Goal: Book appointment/travel/reservation

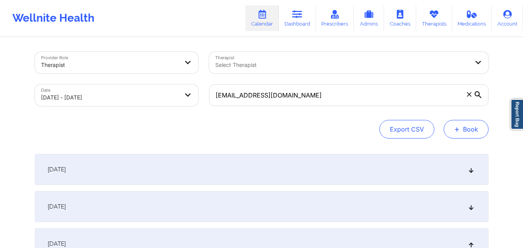
click at [468, 135] on button "+ Book" at bounding box center [466, 129] width 45 height 19
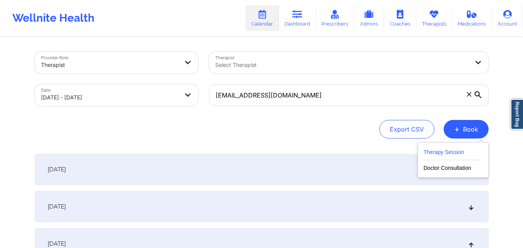
click at [434, 149] on button "Therapy Session" at bounding box center [453, 154] width 59 height 13
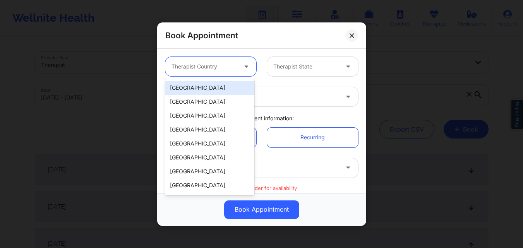
click at [203, 67] on div at bounding box center [204, 66] width 65 height 9
click at [204, 87] on div "[GEOGRAPHIC_DATA]" at bounding box center [209, 88] width 89 height 14
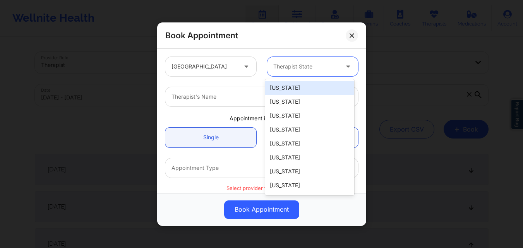
click at [288, 71] on div at bounding box center [306, 66] width 65 height 9
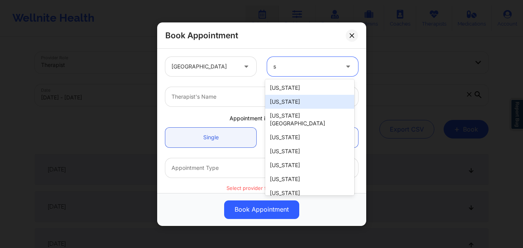
type input "so"
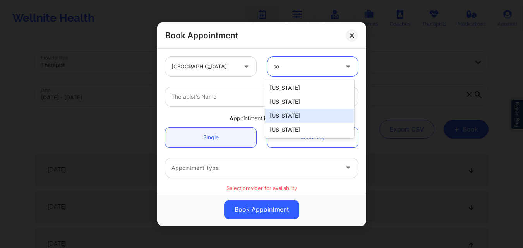
click at [296, 116] on div "[US_STATE]" at bounding box center [309, 116] width 89 height 14
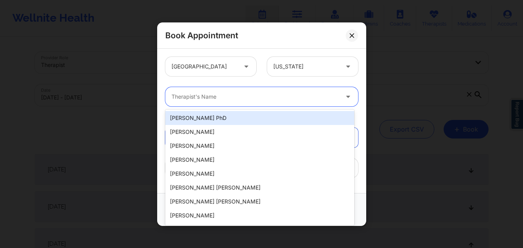
click at [243, 93] on div at bounding box center [255, 96] width 167 height 9
type input "c"
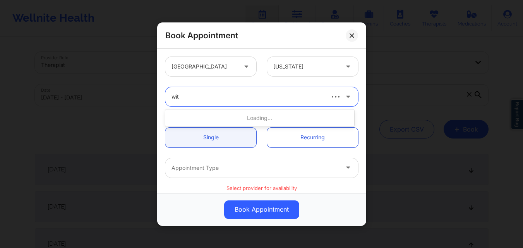
type input "with"
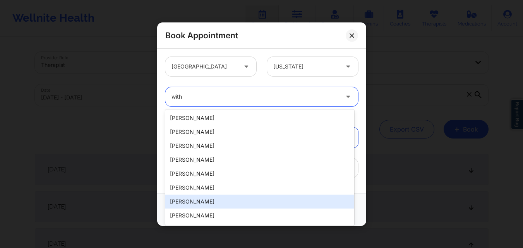
click at [204, 207] on div "Clara Witherspoon" at bounding box center [259, 202] width 189 height 14
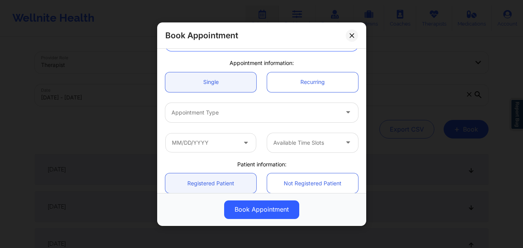
scroll to position [56, 0]
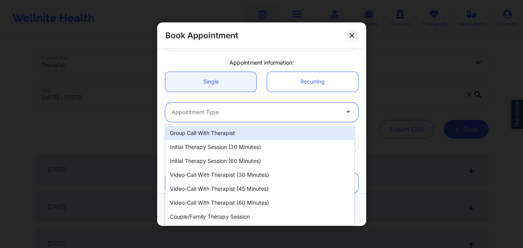
click at [220, 112] on div at bounding box center [255, 111] width 167 height 9
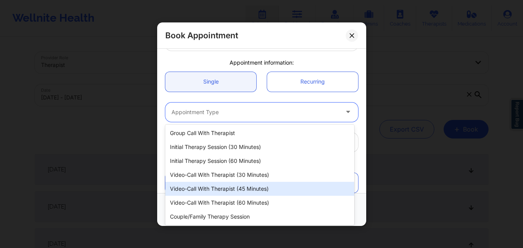
click at [217, 189] on div "Video-Call with Therapist (45 minutes)" at bounding box center [259, 189] width 189 height 14
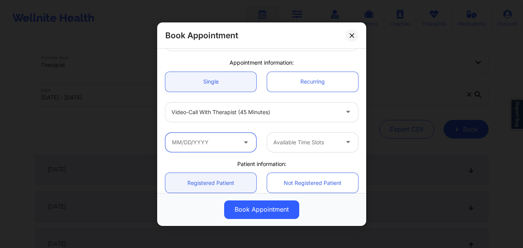
click at [206, 146] on input "text" at bounding box center [210, 142] width 91 height 19
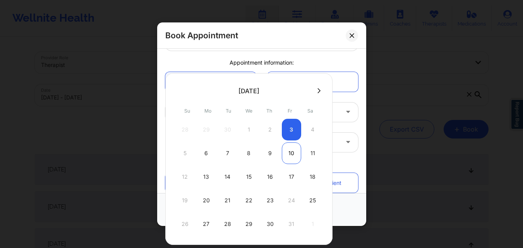
click at [292, 152] on div "10" at bounding box center [291, 154] width 19 height 22
type input "10/10/2025"
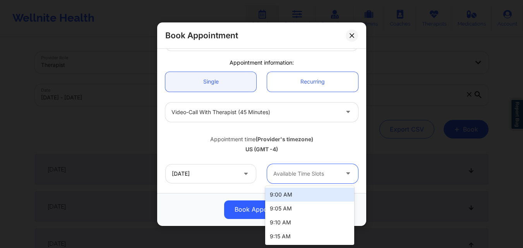
click at [292, 179] on div "Available Time Slots" at bounding box center [303, 173] width 72 height 19
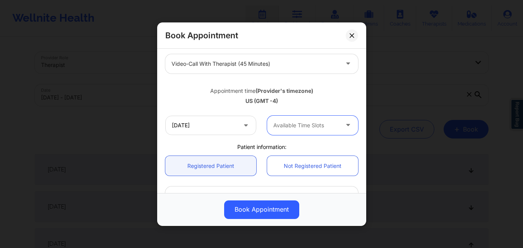
scroll to position [106, 0]
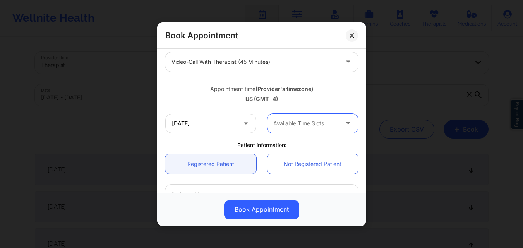
click at [303, 123] on div at bounding box center [306, 123] width 65 height 9
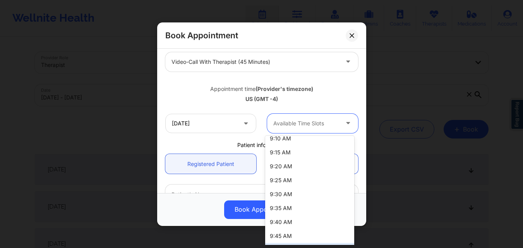
scroll to position [0, 0]
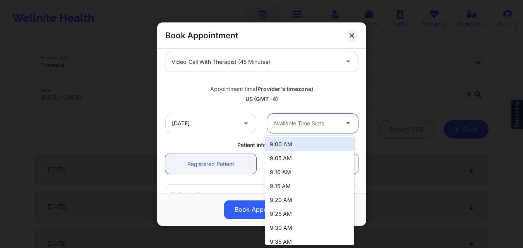
click at [293, 121] on div at bounding box center [306, 123] width 65 height 9
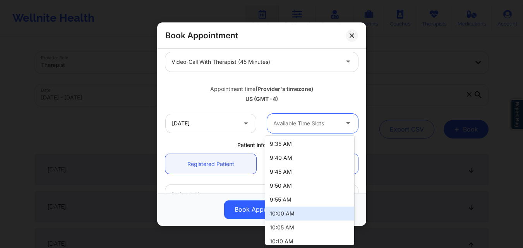
scroll to position [116, 0]
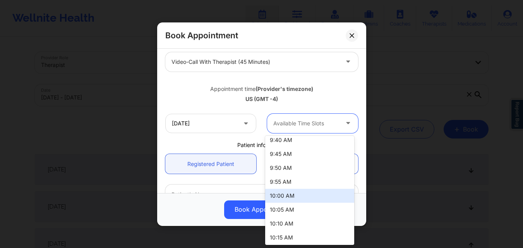
click at [284, 195] on div "10:00 AM" at bounding box center [309, 196] width 89 height 14
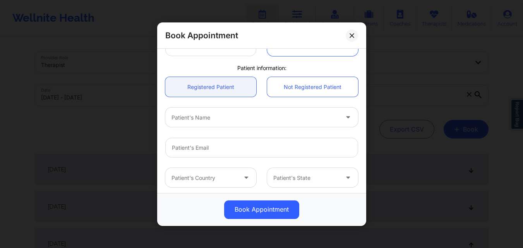
scroll to position [184, 0]
click at [234, 116] on div at bounding box center [255, 116] width 167 height 9
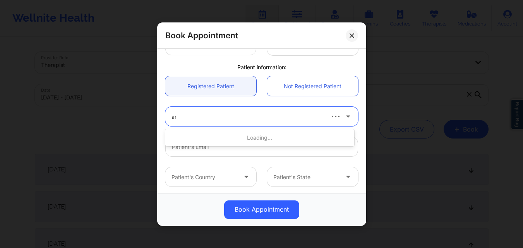
type input "amy"
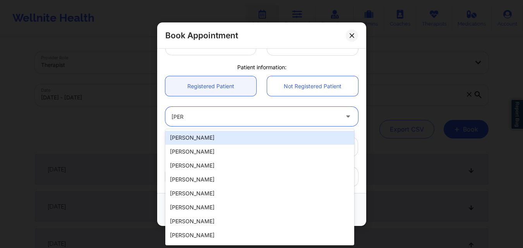
click at [310, 135] on div "[PERSON_NAME]" at bounding box center [259, 138] width 189 height 14
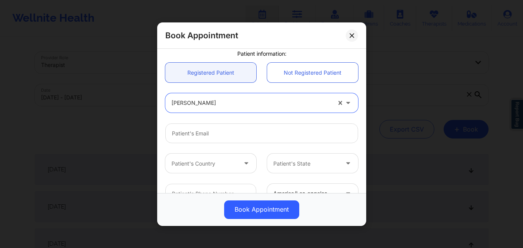
scroll to position [81, 0]
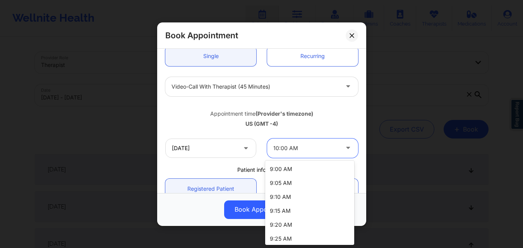
click at [277, 151] on div at bounding box center [306, 148] width 65 height 9
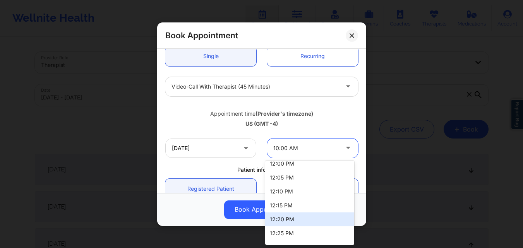
scroll to position [508, 0]
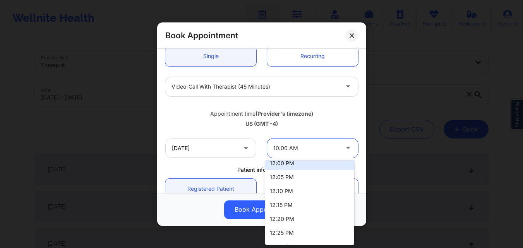
click at [288, 164] on div "12:00 PM" at bounding box center [309, 164] width 89 height 14
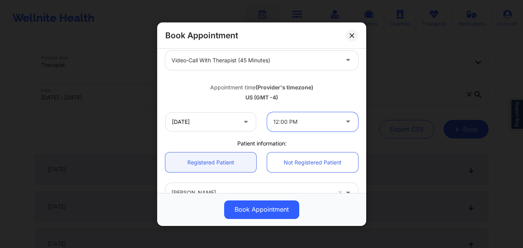
scroll to position [105, 0]
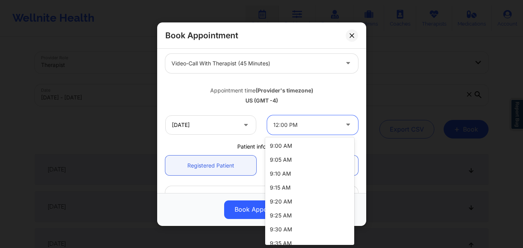
click at [288, 124] on div at bounding box center [306, 125] width 65 height 9
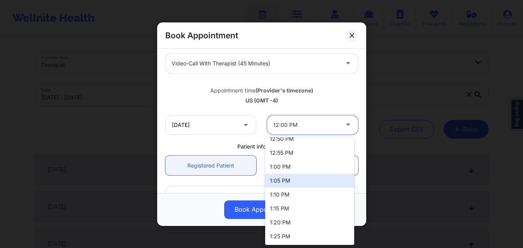
scroll to position [649, 0]
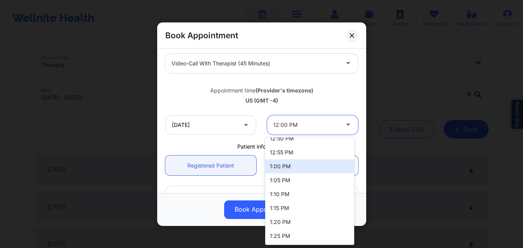
click at [291, 162] on div "1:00 PM" at bounding box center [309, 167] width 89 height 14
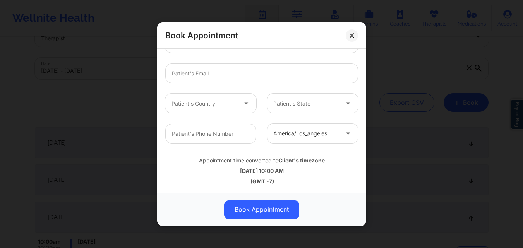
scroll to position [240, 0]
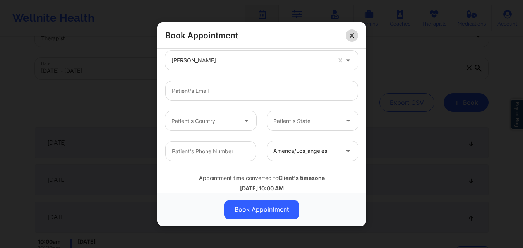
click at [351, 37] on icon at bounding box center [352, 35] width 5 height 5
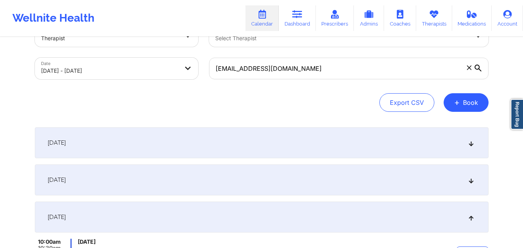
click at [464, 105] on button "+ Book" at bounding box center [466, 102] width 45 height 19
click at [459, 124] on button "Therapy Session" at bounding box center [453, 127] width 59 height 13
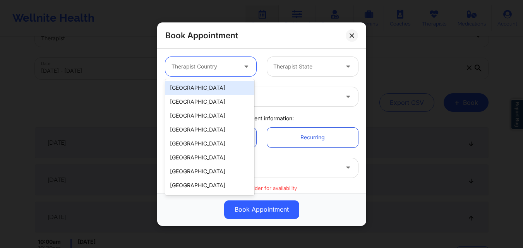
click at [217, 62] on div at bounding box center [204, 66] width 65 height 9
click at [214, 90] on div "[GEOGRAPHIC_DATA]" at bounding box center [209, 88] width 89 height 14
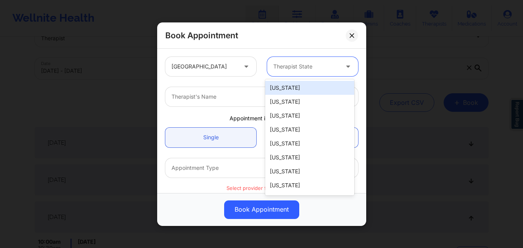
click at [293, 70] on div at bounding box center [306, 66] width 65 height 9
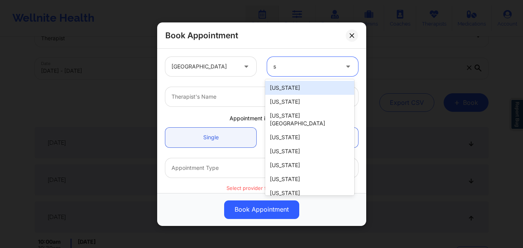
type input "so"
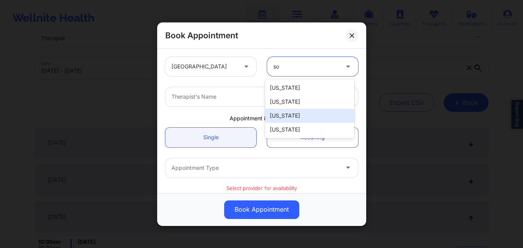
click at [287, 118] on div "[US_STATE]" at bounding box center [309, 116] width 89 height 14
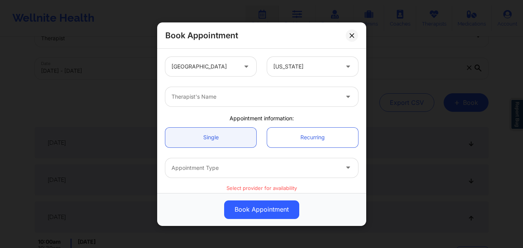
click at [181, 115] on div "Appointment information:" at bounding box center [262, 119] width 204 height 8
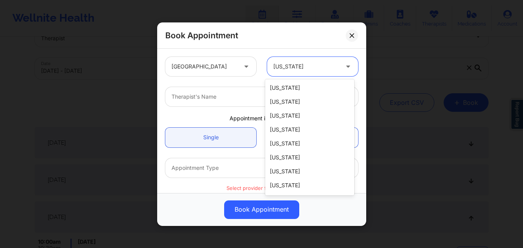
click at [292, 65] on div at bounding box center [306, 66] width 65 height 9
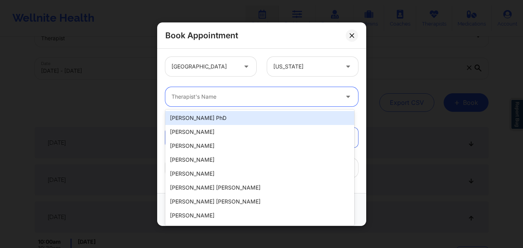
click at [238, 97] on div at bounding box center [255, 96] width 167 height 9
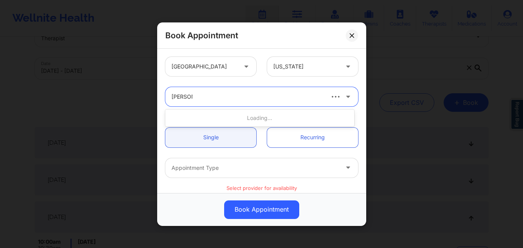
type input "clara wit"
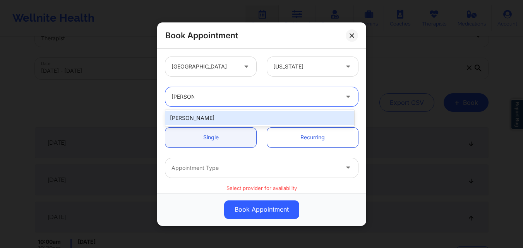
click at [219, 120] on div "Clara Witherspoon" at bounding box center [259, 118] width 189 height 14
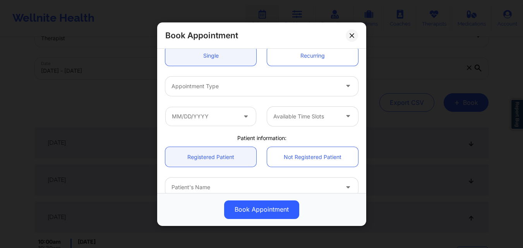
scroll to position [82, 0]
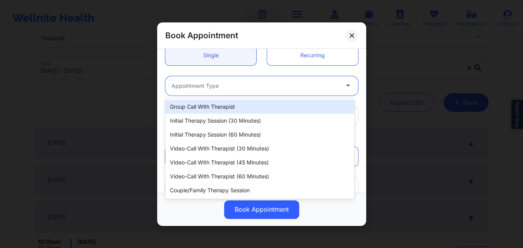
click at [221, 77] on div "Appointment Type" at bounding box center [252, 85] width 174 height 19
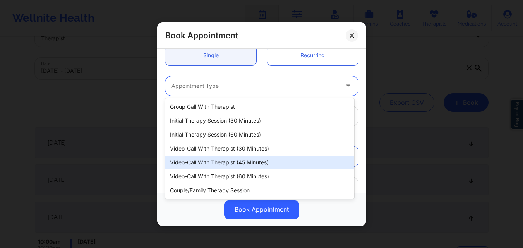
click at [227, 161] on div "Video-Call with Therapist (45 minutes)" at bounding box center [259, 163] width 189 height 14
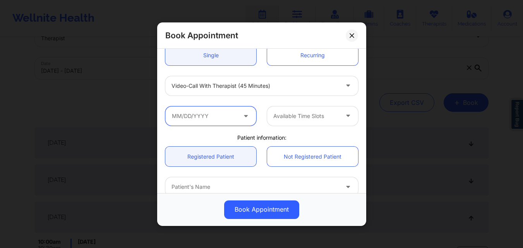
click at [211, 115] on input "text" at bounding box center [210, 115] width 91 height 19
click at [244, 116] on icon at bounding box center [246, 114] width 8 height 7
click at [208, 125] on input "text" at bounding box center [210, 115] width 91 height 19
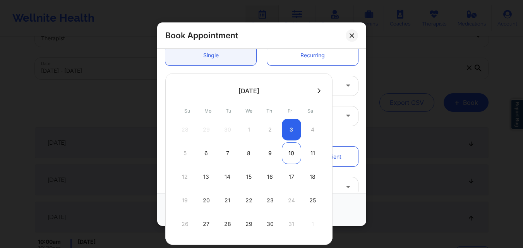
click at [295, 152] on div "10" at bounding box center [291, 154] width 19 height 22
type input "10/10/2025"
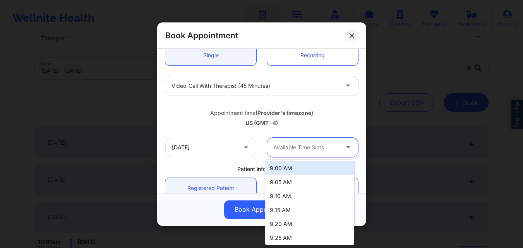
click at [314, 148] on div at bounding box center [306, 147] width 65 height 9
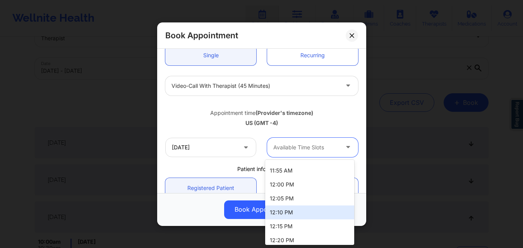
scroll to position [485, 0]
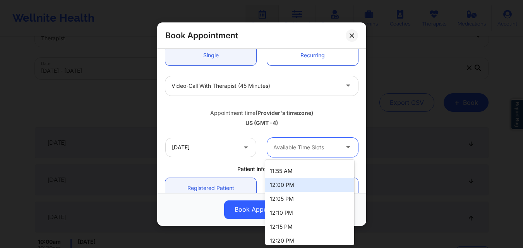
click at [305, 184] on div "12:00 PM" at bounding box center [309, 185] width 89 height 14
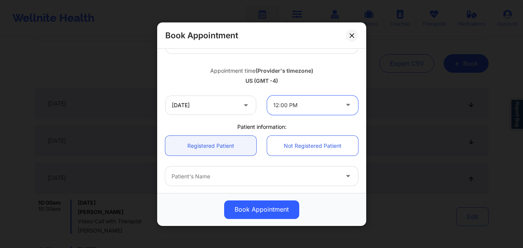
scroll to position [123, 0]
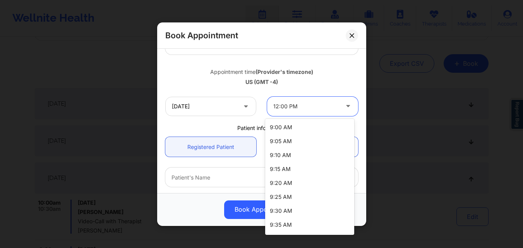
click at [282, 107] on div at bounding box center [306, 106] width 65 height 9
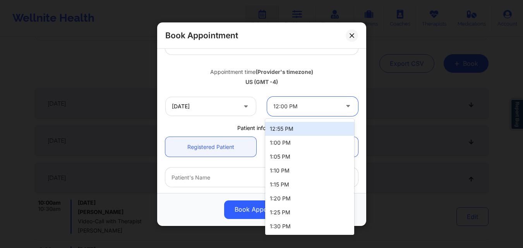
scroll to position [654, 0]
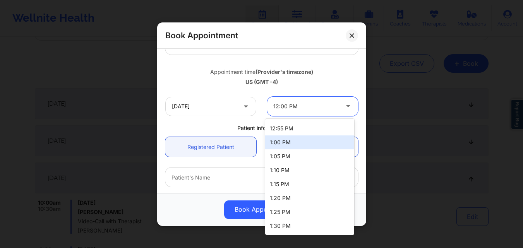
click at [286, 143] on div "1:00 PM" at bounding box center [309, 143] width 89 height 14
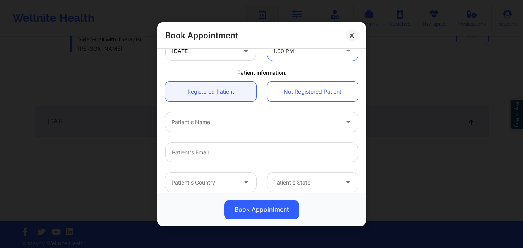
scroll to position [179, 0]
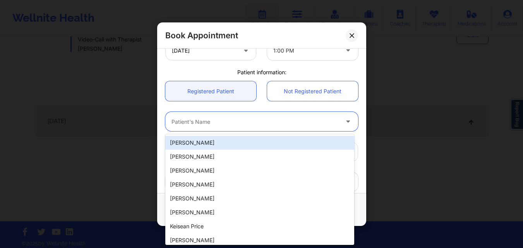
click at [274, 124] on div at bounding box center [255, 121] width 167 height 9
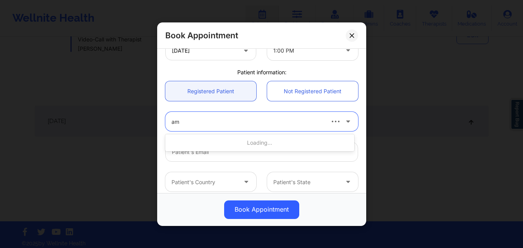
type input "amy"
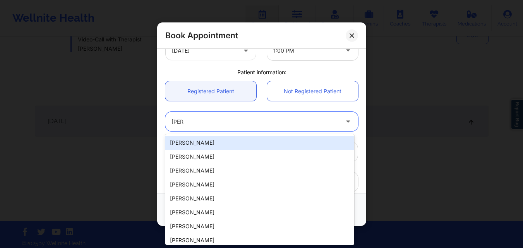
click at [222, 144] on div "[PERSON_NAME]" at bounding box center [259, 143] width 189 height 14
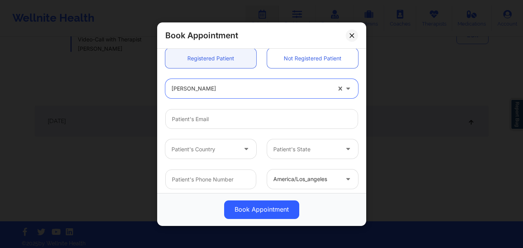
scroll to position [212, 0]
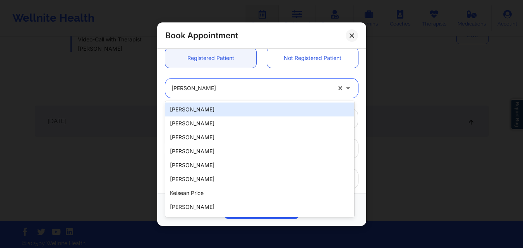
click at [241, 89] on div at bounding box center [252, 88] width 160 height 9
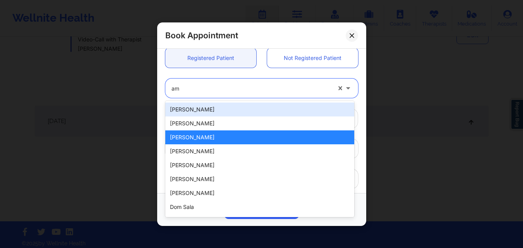
type input "a"
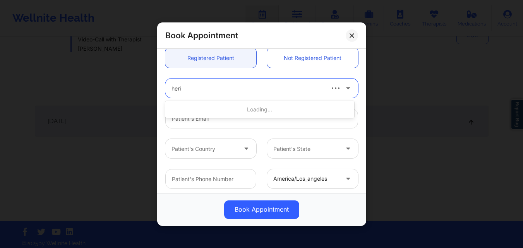
type input "herig"
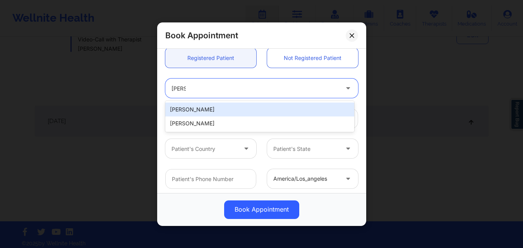
click at [228, 111] on div "[PERSON_NAME]" at bounding box center [259, 110] width 189 height 14
type input "[PERSON_NAME][EMAIL_ADDRESS][DOMAIN_NAME]"
type input "[PHONE_NUMBER]"
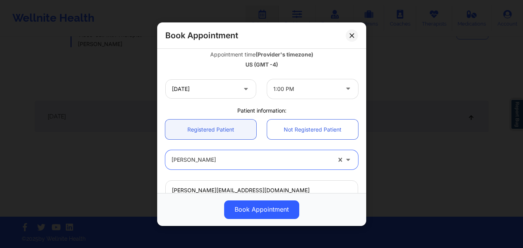
scroll to position [127, 0]
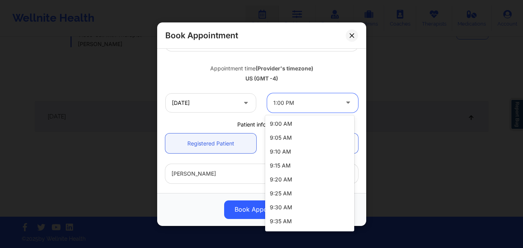
click at [279, 103] on div at bounding box center [306, 102] width 65 height 9
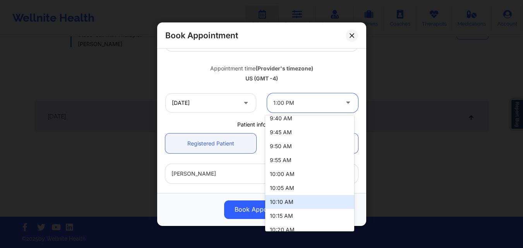
scroll to position [117, 0]
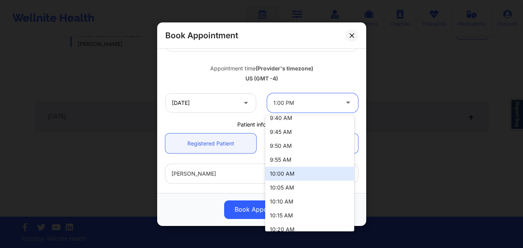
click at [291, 175] on div "10:00 AM" at bounding box center [309, 174] width 89 height 14
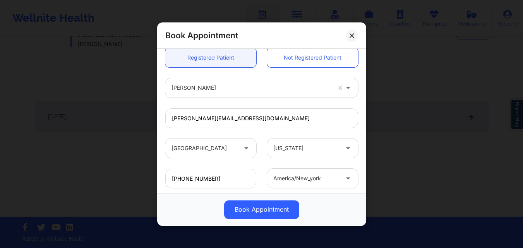
scroll to position [258, 0]
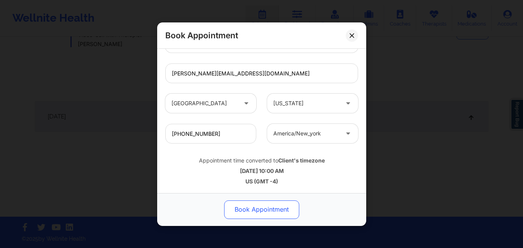
click at [262, 210] on button "Book Appointment" at bounding box center [261, 209] width 75 height 19
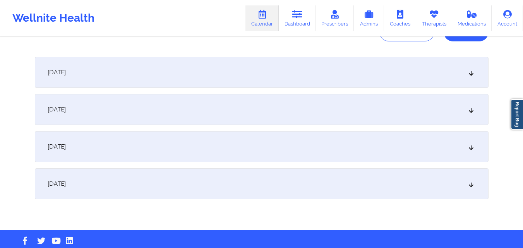
scroll to position [111, 0]
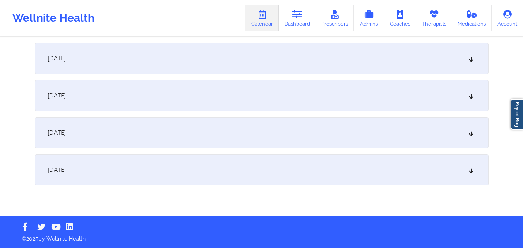
drag, startPoint x: 25, startPoint y: 57, endPoint x: 0, endPoint y: 74, distance: 30.4
click at [0, 75] on div "Provider Role Therapist Therapist Select Therapist Date 10/01/2025 - 10/04/2025…" at bounding box center [261, 53] width 523 height 328
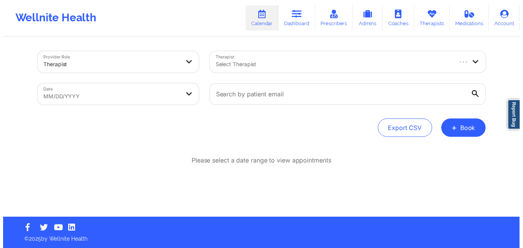
scroll to position [0, 0]
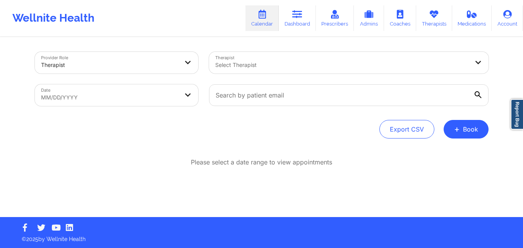
click at [8, 198] on div "Provider Role Therapist Therapist Select Therapist Date MM/DD/YYYY Export CSV +…" at bounding box center [261, 108] width 523 height 217
click at [114, 24] on div "Wellnite Health Calendar Dashboard Prescribers Admins Coaches Therapists Medica…" at bounding box center [261, 18] width 523 height 31
click at [477, 131] on button "+ Book" at bounding box center [466, 129] width 45 height 19
click at [465, 156] on button "Therapy Session" at bounding box center [453, 154] width 59 height 13
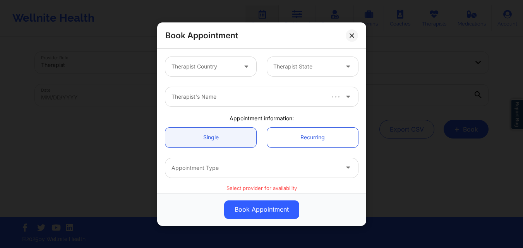
click at [193, 68] on div at bounding box center [204, 66] width 65 height 9
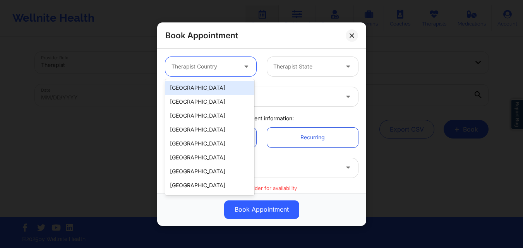
click at [206, 86] on div "[GEOGRAPHIC_DATA]" at bounding box center [209, 88] width 89 height 14
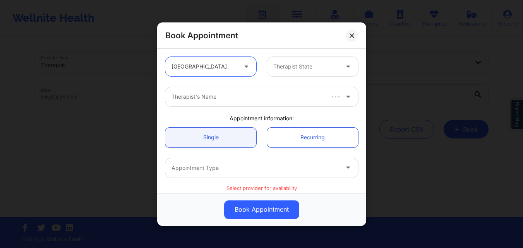
click at [289, 68] on div at bounding box center [306, 66] width 65 height 9
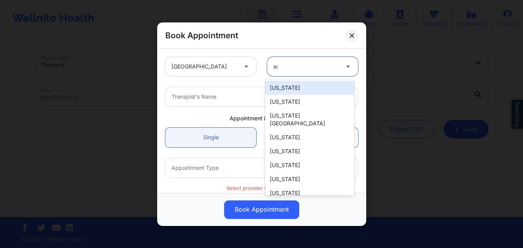
type input "sou"
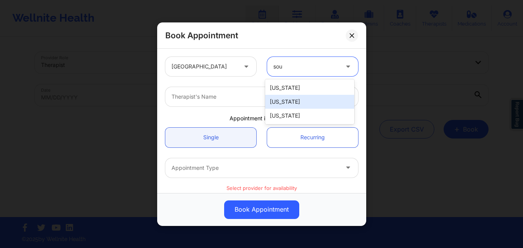
click at [293, 102] on div "[US_STATE]" at bounding box center [309, 102] width 89 height 14
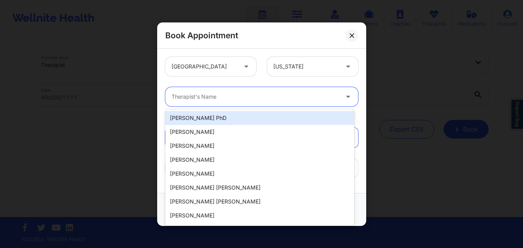
click at [293, 100] on div at bounding box center [255, 96] width 167 height 9
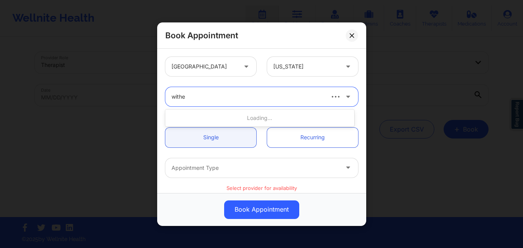
type input "wither"
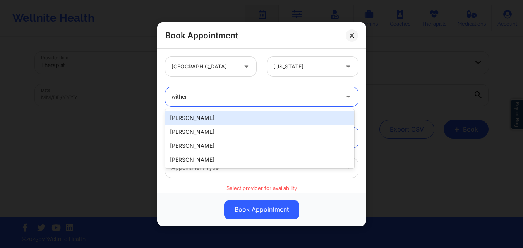
click at [201, 122] on div "Clara Witherspoon" at bounding box center [259, 118] width 189 height 14
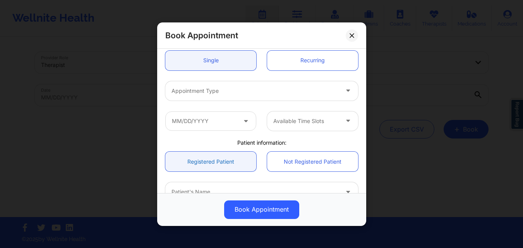
scroll to position [77, 0]
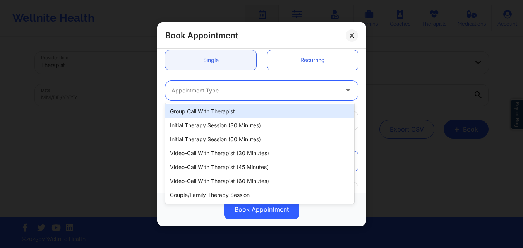
click at [206, 86] on div at bounding box center [255, 90] width 167 height 9
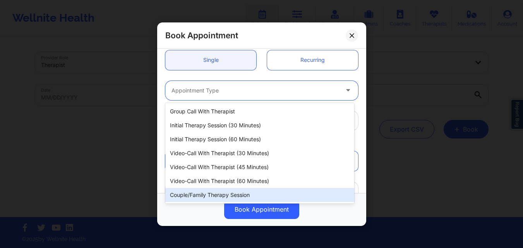
click at [217, 197] on div "Couple/Family Therapy Session" at bounding box center [259, 195] width 189 height 14
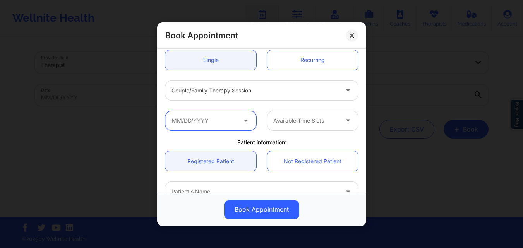
click at [214, 123] on input "text" at bounding box center [210, 120] width 91 height 19
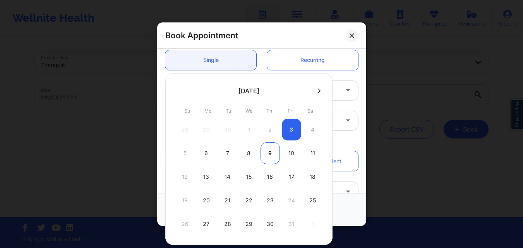
click at [279, 156] on div "9" at bounding box center [270, 154] width 19 height 22
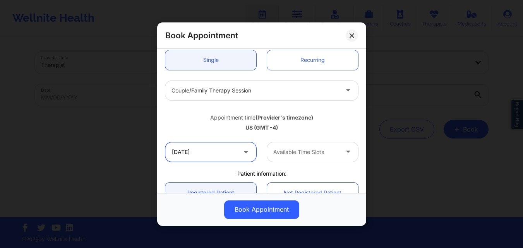
click at [222, 157] on input "10/09/2025" at bounding box center [210, 151] width 91 height 19
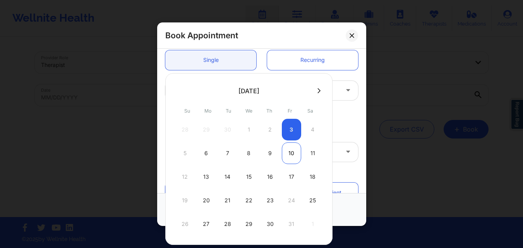
click at [293, 149] on div "10" at bounding box center [291, 154] width 19 height 22
type input "10/10/2025"
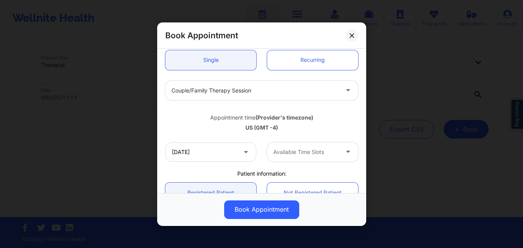
click at [291, 152] on div at bounding box center [306, 152] width 65 height 9
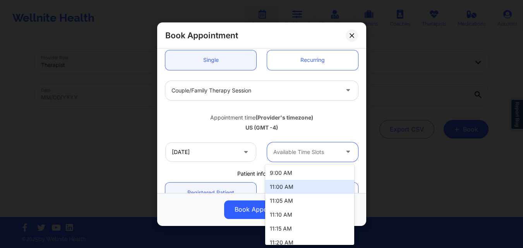
click at [286, 187] on div "11:00 AM" at bounding box center [309, 187] width 89 height 14
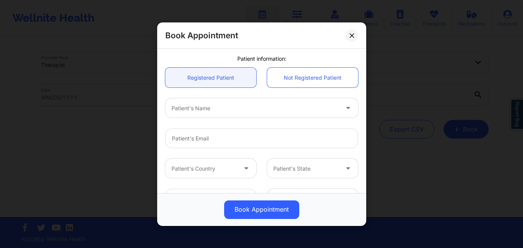
scroll to position [194, 0]
click at [250, 110] on div at bounding box center [255, 106] width 167 height 9
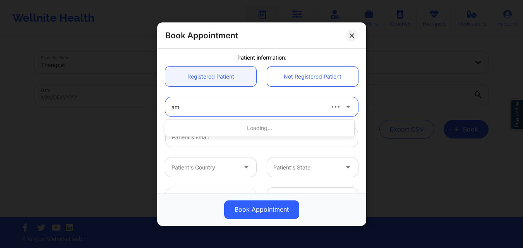
type input "amy"
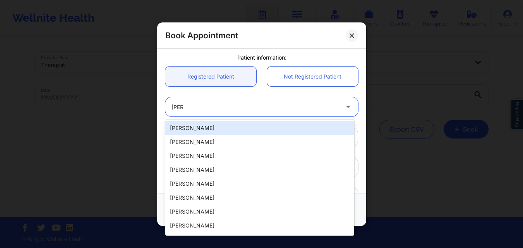
click at [222, 124] on div "[PERSON_NAME]" at bounding box center [259, 128] width 189 height 14
type input "[PERSON_NAME][EMAIL_ADDRESS][DOMAIN_NAME]"
type input "[PHONE_NUMBER]"
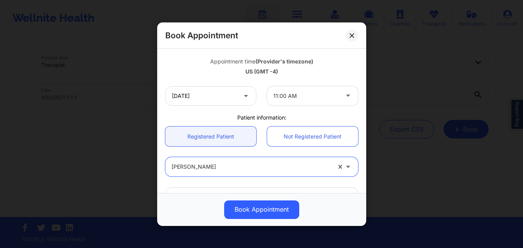
scroll to position [155, 0]
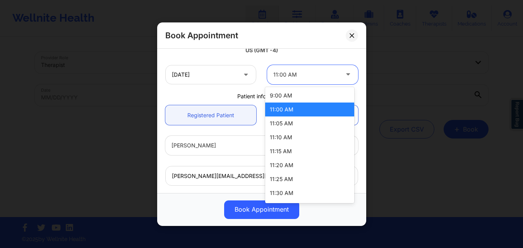
click at [326, 75] on div at bounding box center [306, 74] width 65 height 9
click at [350, 37] on icon at bounding box center [352, 35] width 4 height 4
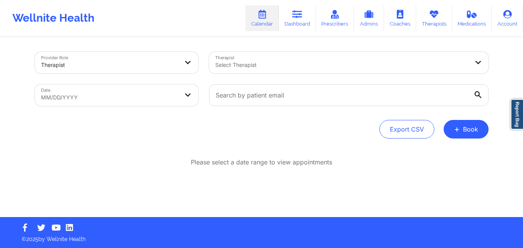
click at [60, 88] on body "Wellnite Health Calendar Dashboard Prescribers Admins Coaches Therapists Medica…" at bounding box center [261, 124] width 523 height 248
select select "2025-8"
select select "2025-9"
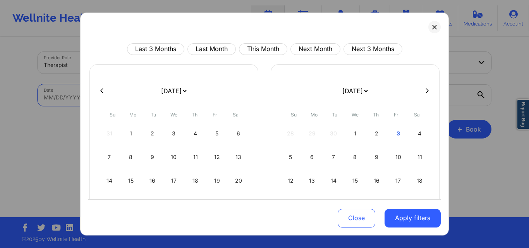
drag, startPoint x: 393, startPoint y: 133, endPoint x: 395, endPoint y: 141, distance: 8.1
click at [393, 133] on div "3" at bounding box center [399, 133] width 20 height 22
select select "2025-9"
select select "2025-10"
select select "2025-9"
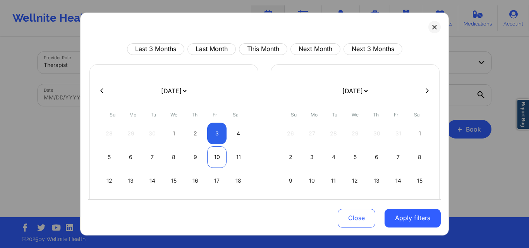
select select "2025-10"
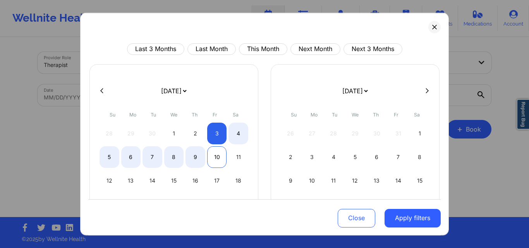
click at [216, 157] on div "10" at bounding box center [217, 157] width 20 height 22
select select "2025-9"
select select "2025-10"
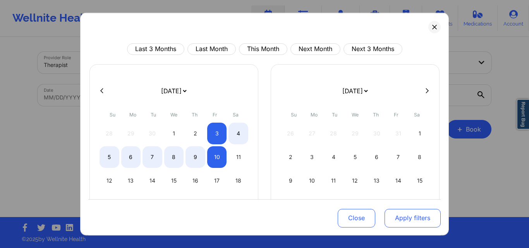
click at [411, 214] on button "Apply filters" at bounding box center [413, 218] width 56 height 19
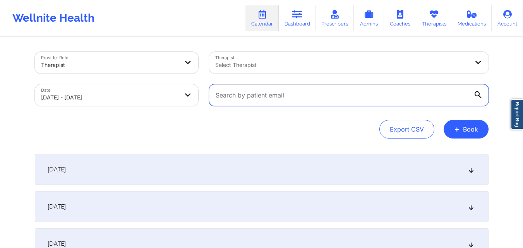
click at [232, 94] on input "text" at bounding box center [349, 95] width 280 height 22
paste input "[PERSON_NAME][EMAIL_ADDRESS][DOMAIN_NAME]"
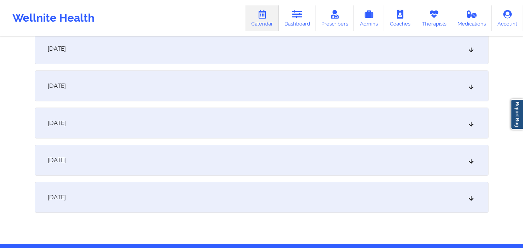
click at [274, 204] on div "October 10, 2025" at bounding box center [262, 197] width 454 height 31
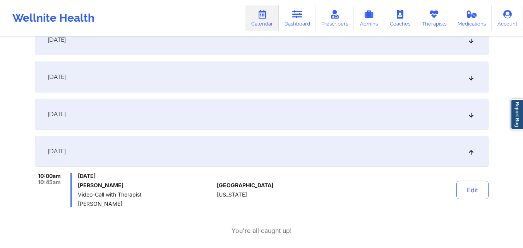
scroll to position [348, 0]
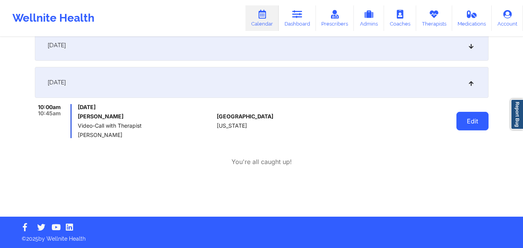
click at [461, 122] on button "Edit" at bounding box center [473, 121] width 32 height 19
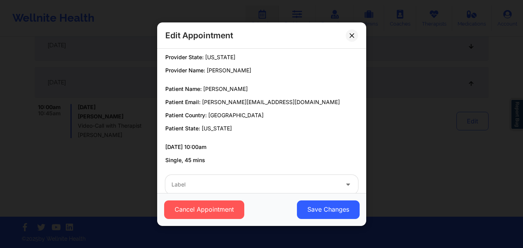
scroll to position [31, 0]
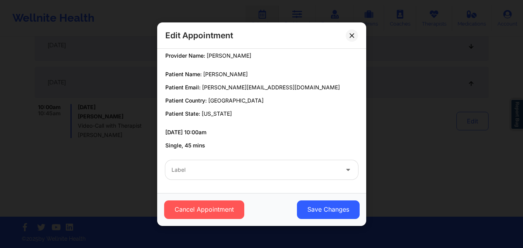
click at [311, 175] on div "Label" at bounding box center [252, 169] width 174 height 19
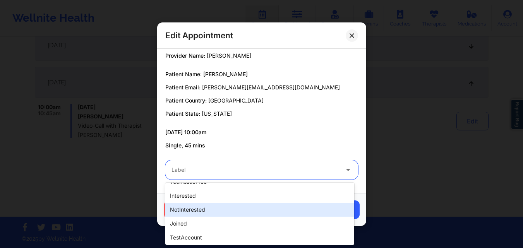
scroll to position [248, 0]
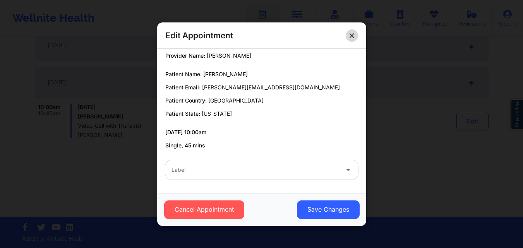
click at [355, 38] on button at bounding box center [352, 35] width 12 height 12
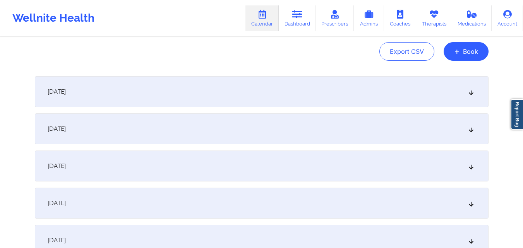
scroll to position [0, 0]
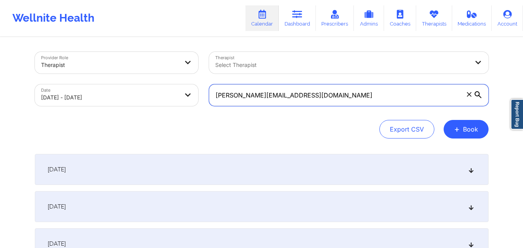
click at [315, 95] on input "[PERSON_NAME][EMAIL_ADDRESS][DOMAIN_NAME]" at bounding box center [349, 95] width 280 height 22
paste input "[EMAIL_ADDRESS][DOMAIN_NAME]"
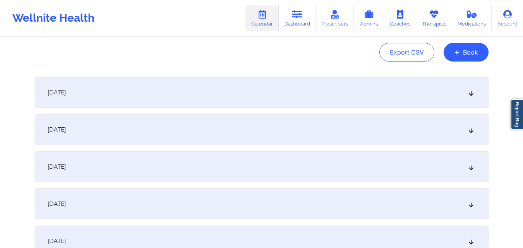
scroll to position [77, 0]
type input "[EMAIL_ADDRESS][DOMAIN_NAME]"
click at [296, 83] on div "October 3, 2025" at bounding box center [262, 92] width 454 height 31
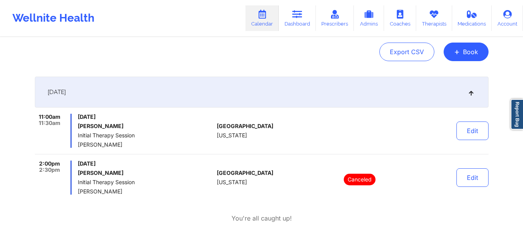
drag, startPoint x: 124, startPoint y: 145, endPoint x: 78, endPoint y: 143, distance: 46.2
click at [78, 143] on span "Helen G. Lehman" at bounding box center [146, 145] width 136 height 6
copy span "Helen G. Lehman"
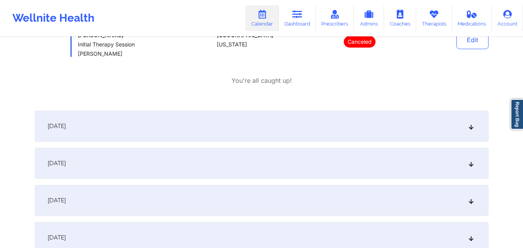
scroll to position [232, 0]
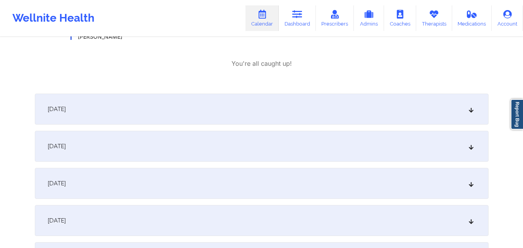
click at [188, 120] on div "October 4, 2025" at bounding box center [262, 109] width 454 height 31
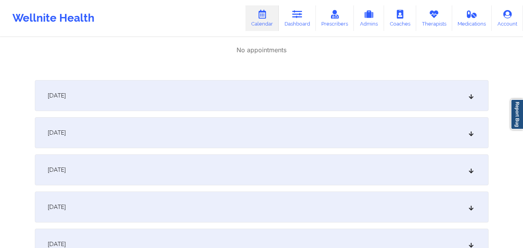
scroll to position [349, 0]
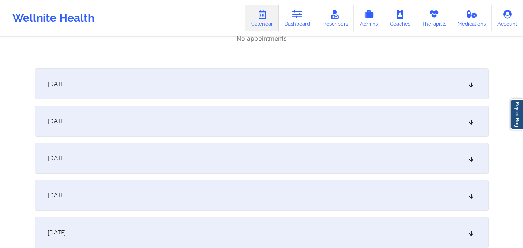
click at [202, 89] on div "October 5, 2025" at bounding box center [262, 84] width 454 height 31
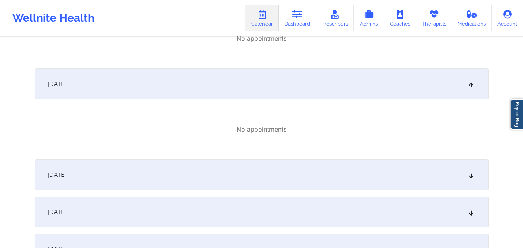
click at [197, 176] on div "October 6, 2025" at bounding box center [262, 175] width 454 height 31
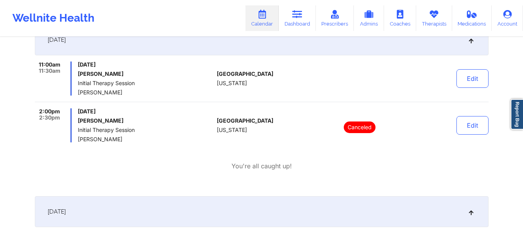
scroll to position [116, 0]
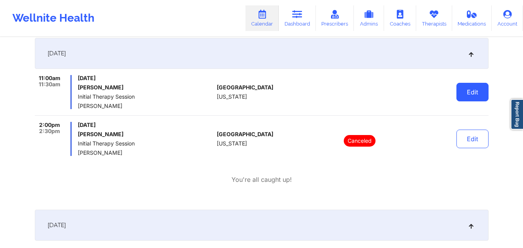
click at [477, 89] on button "Edit" at bounding box center [473, 92] width 32 height 19
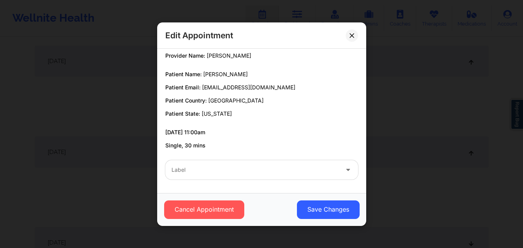
scroll to position [0, 0]
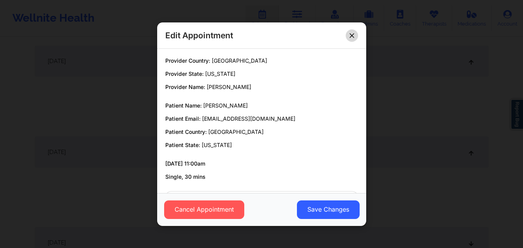
click at [353, 33] on icon at bounding box center [352, 35] width 5 height 5
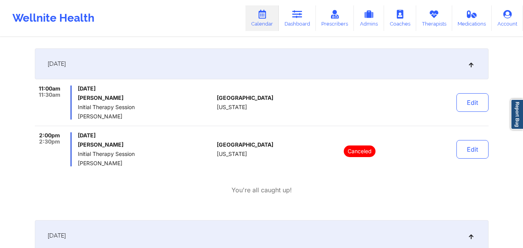
scroll to position [103, 0]
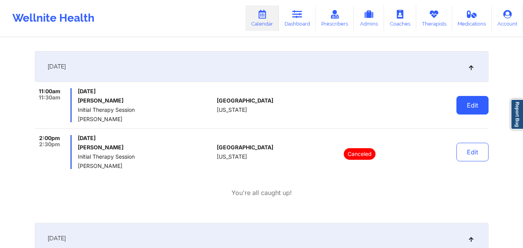
click at [462, 107] on button "Edit" at bounding box center [473, 105] width 32 height 19
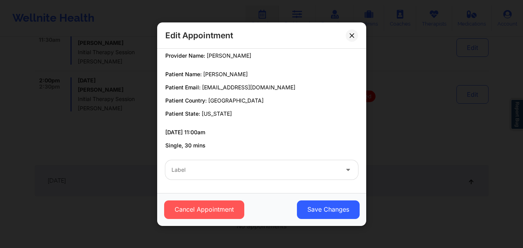
scroll to position [166, 0]
click at [350, 37] on icon at bounding box center [352, 35] width 4 height 4
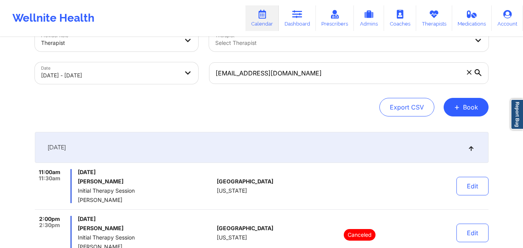
scroll to position [21, 0]
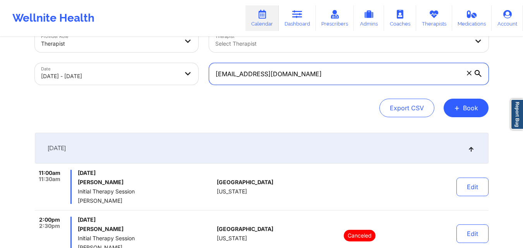
drag, startPoint x: 282, startPoint y: 76, endPoint x: 209, endPoint y: 76, distance: 73.6
click at [209, 76] on input "[EMAIL_ADDRESS][DOMAIN_NAME]" at bounding box center [349, 74] width 280 height 22
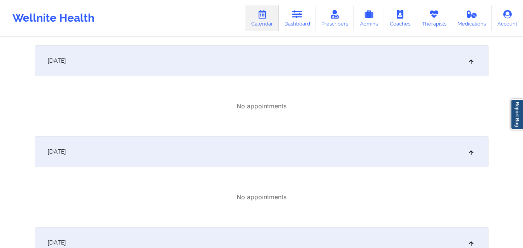
scroll to position [0, 0]
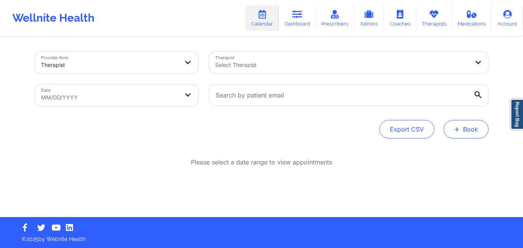
click at [468, 129] on button "+ Book" at bounding box center [466, 129] width 45 height 19
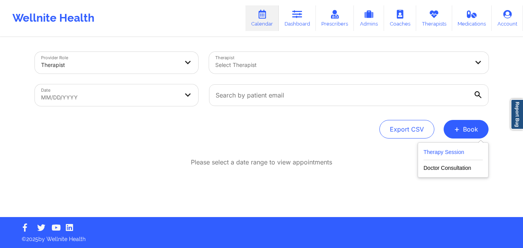
click at [446, 157] on button "Therapy Session" at bounding box center [453, 154] width 59 height 13
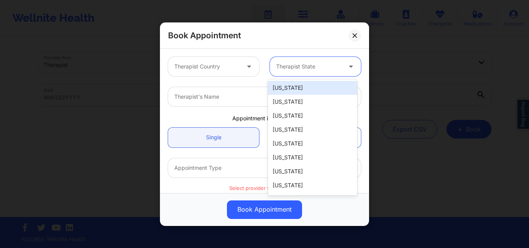
click at [292, 68] on div at bounding box center [308, 66] width 65 height 9
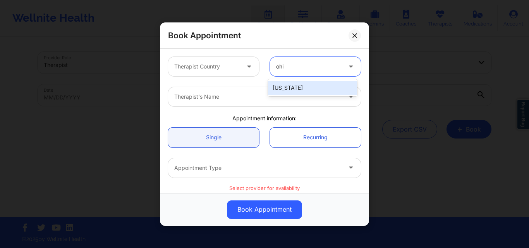
type input "ohio"
click at [296, 92] on div "[US_STATE]" at bounding box center [312, 88] width 89 height 14
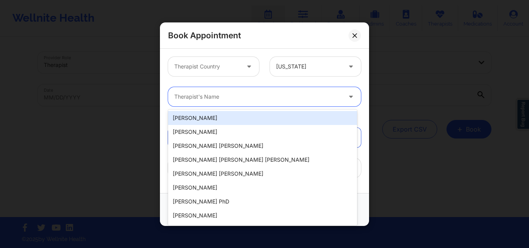
click at [278, 99] on div at bounding box center [257, 96] width 167 height 9
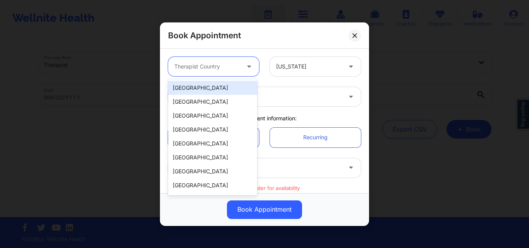
click at [220, 65] on div at bounding box center [206, 66] width 65 height 9
click at [217, 87] on div "[GEOGRAPHIC_DATA]" at bounding box center [212, 88] width 89 height 14
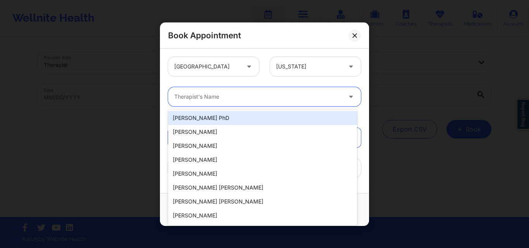
click at [222, 98] on div at bounding box center [257, 96] width 167 height 9
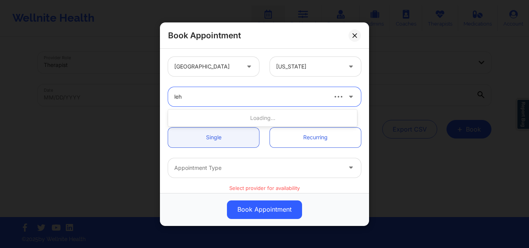
type input "lehm"
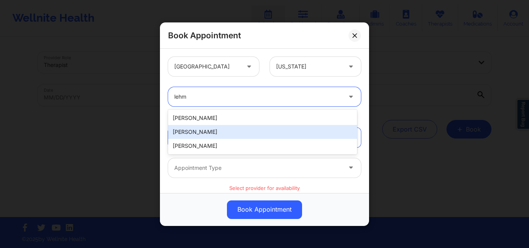
click at [216, 131] on div "Helen G. Lehman" at bounding box center [262, 132] width 189 height 14
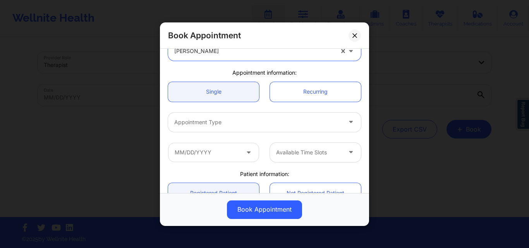
scroll to position [48, 0]
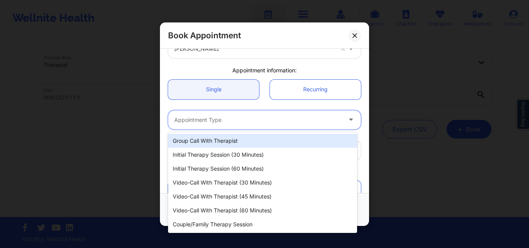
click at [223, 127] on div "Appointment Type" at bounding box center [255, 119] width 174 height 19
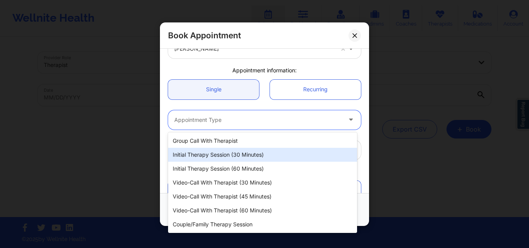
click at [212, 155] on div "Initial Therapy Session (30 minutes)" at bounding box center [262, 155] width 189 height 14
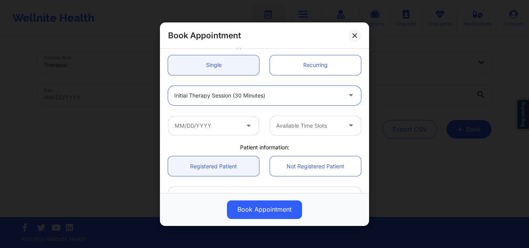
scroll to position [73, 0]
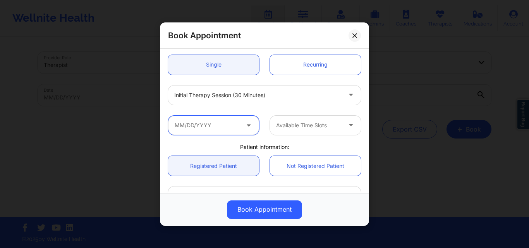
click at [213, 125] on input "text" at bounding box center [213, 124] width 91 height 19
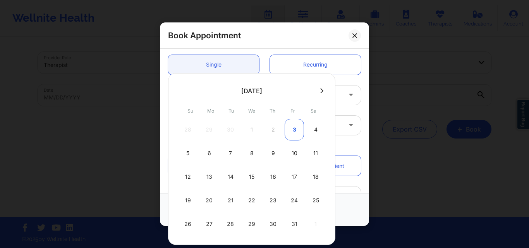
click at [295, 132] on div "3" at bounding box center [294, 130] width 19 height 22
type input "10/03/2025"
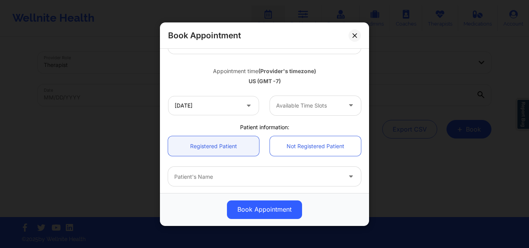
scroll to position [124, 0]
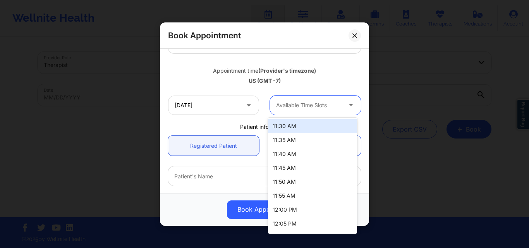
click at [299, 100] on div "Available Time Slots" at bounding box center [306, 104] width 72 height 19
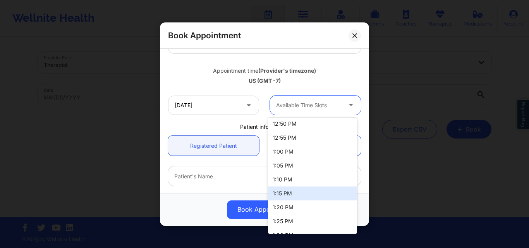
scroll to position [226, 0]
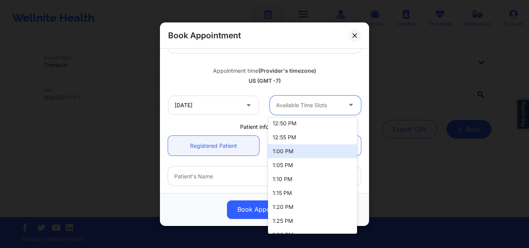
click at [281, 148] on div "1:00 PM" at bounding box center [312, 152] width 89 height 14
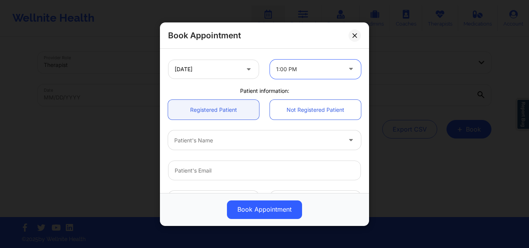
scroll to position [161, 0]
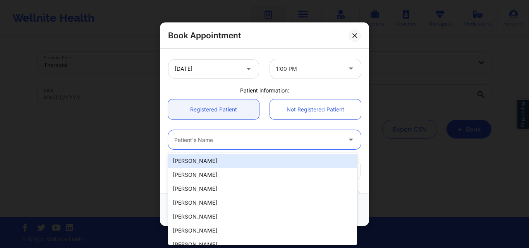
click at [212, 144] on div at bounding box center [257, 139] width 167 height 9
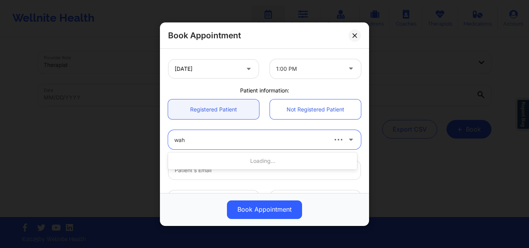
type input "waha"
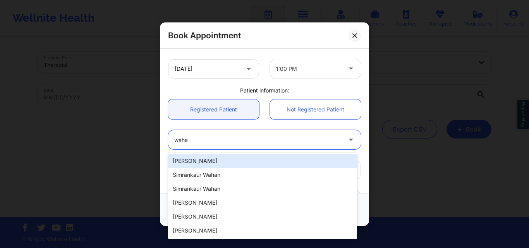
click at [214, 160] on div "[PERSON_NAME]" at bounding box center [262, 161] width 189 height 14
type input "[EMAIL_ADDRESS][DOMAIN_NAME]"
type input "[PHONE_NUMBER]"
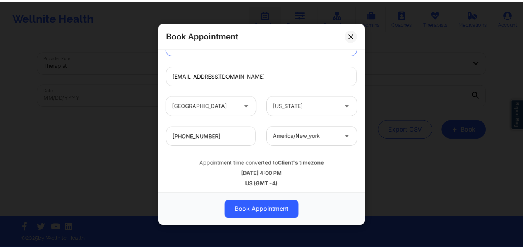
scroll to position [258, 0]
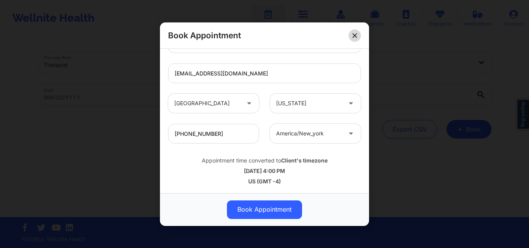
click at [355, 39] on button at bounding box center [355, 35] width 12 height 12
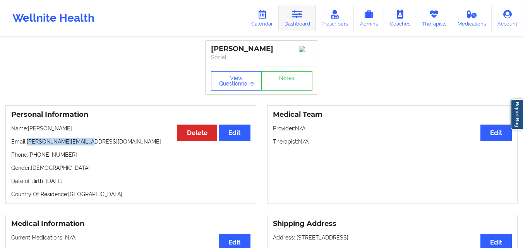
click at [303, 15] on icon at bounding box center [298, 14] width 10 height 9
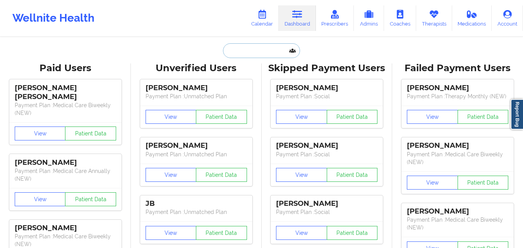
click at [260, 53] on input "text" at bounding box center [261, 50] width 77 height 15
paste input "[EMAIL_ADDRESS][DOMAIN_NAME]"
type input "[EMAIL_ADDRESS][DOMAIN_NAME]"
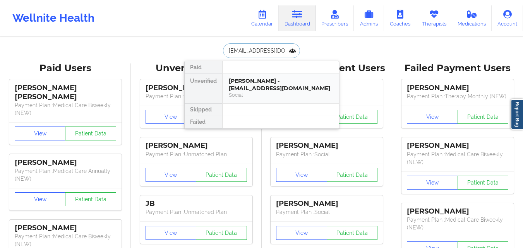
click at [269, 84] on div "[PERSON_NAME] - [EMAIL_ADDRESS][DOMAIN_NAME]" at bounding box center [281, 84] width 104 height 14
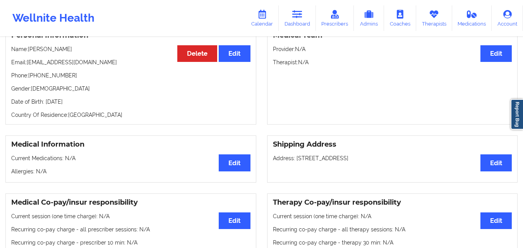
scroll to position [71, 0]
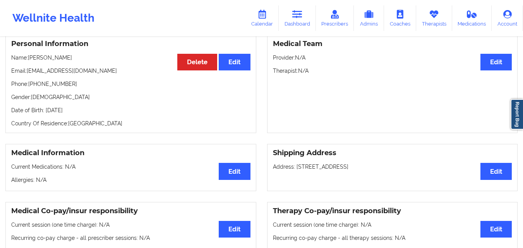
drag, startPoint x: 45, startPoint y: 113, endPoint x: 101, endPoint y: 115, distance: 56.2
click at [101, 114] on p "Date of Birth: [DEMOGRAPHIC_DATA]" at bounding box center [130, 111] width 239 height 8
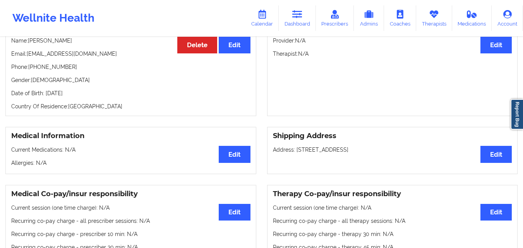
scroll to position [9, 0]
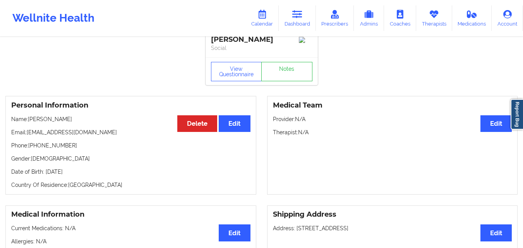
copy p "[DATE]"
click at [234, 130] on button "Edit" at bounding box center [234, 123] width 31 height 17
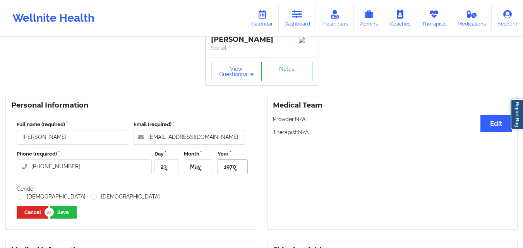
click at [236, 169] on icon at bounding box center [236, 171] width 12 height 14
type input "1961"
click at [238, 188] on div "1961" at bounding box center [234, 182] width 28 height 14
click at [62, 215] on button "Save" at bounding box center [63, 212] width 27 height 13
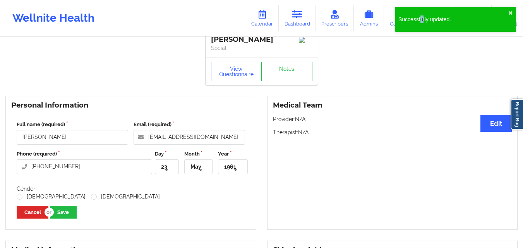
drag, startPoint x: 421, startPoint y: 36, endPoint x: 423, endPoint y: 22, distance: 13.6
click at [423, 22] on div "Successfully updated. ✖︎" at bounding box center [456, 21] width 124 height 33
click at [423, 24] on div "Successfully updated. ✖︎" at bounding box center [456, 19] width 121 height 25
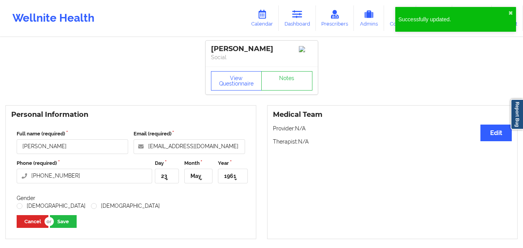
click at [425, 28] on div "Successfully updated. ✖︎" at bounding box center [456, 19] width 121 height 25
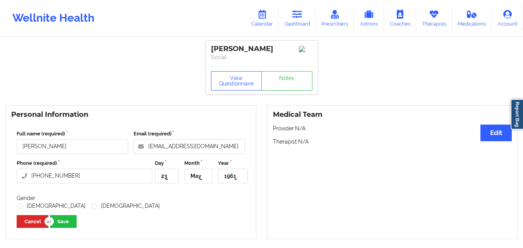
drag, startPoint x: 425, startPoint y: 28, endPoint x: 9, endPoint y: 236, distance: 465.4
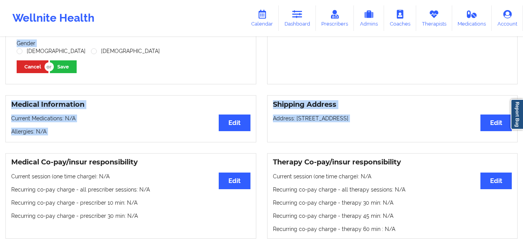
click at [419, 96] on div "Medical Information Edit Current Medications: N/A [MEDICAL_DATA]: N/A Shipping …" at bounding box center [261, 119] width 523 height 58
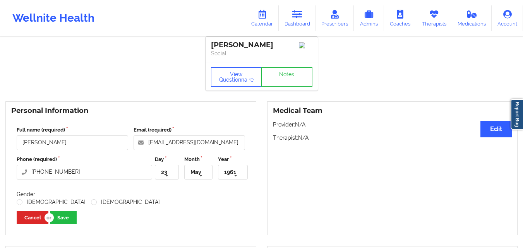
scroll to position [0, 0]
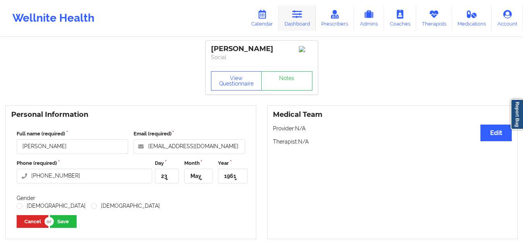
click at [296, 22] on link "Dashboard" at bounding box center [297, 18] width 37 height 26
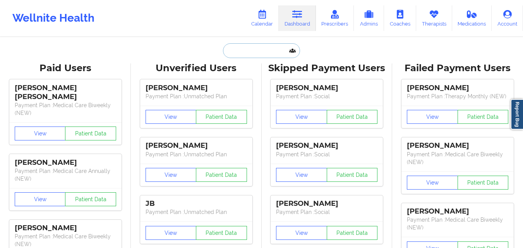
click at [267, 54] on input "text" at bounding box center [261, 50] width 77 height 15
paste input "[EMAIL_ADDRESS][DOMAIN_NAME]"
type input "[EMAIL_ADDRESS][DOMAIN_NAME]"
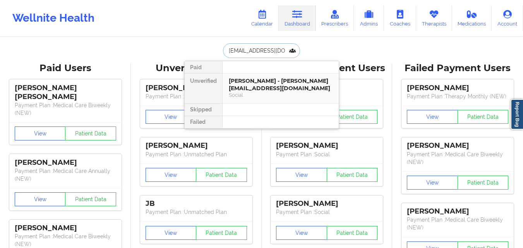
click at [260, 92] on div "Social" at bounding box center [281, 95] width 104 height 7
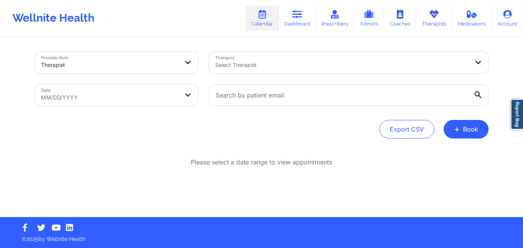
click at [264, 100] on input "text" at bounding box center [349, 95] width 280 height 22
type input "[EMAIL_ADDRESS][DOMAIN_NAME]"
click at [143, 91] on body "Wellnite Health Calendar Dashboard Prescribers Admins Coaches Therapists Medica…" at bounding box center [261, 124] width 523 height 248
select select "2025-8"
select select "2025-9"
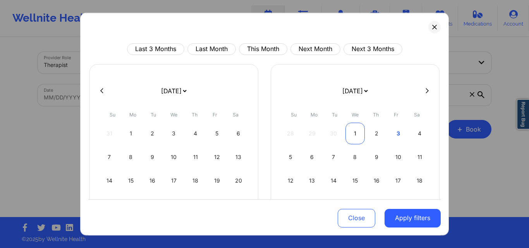
click at [355, 133] on div "1" at bounding box center [356, 133] width 20 height 22
select select "2025-9"
select select "2025-10"
select select "2025-9"
select select "2025-10"
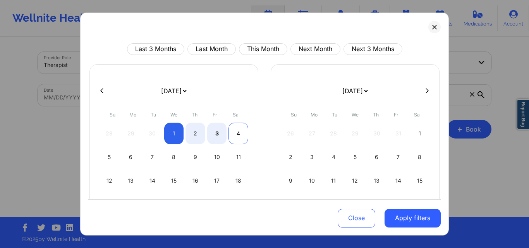
select select "2025-9"
select select "2025-10"
click at [234, 132] on div "4" at bounding box center [239, 133] width 20 height 22
select select "2025-9"
select select "2025-10"
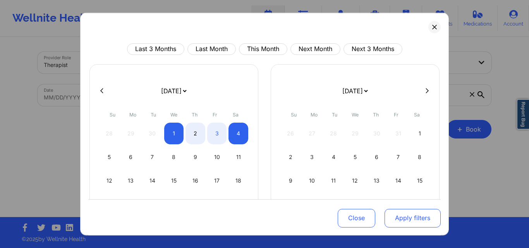
click at [402, 221] on button "Apply filters" at bounding box center [413, 218] width 56 height 19
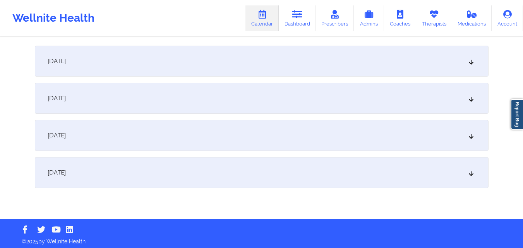
scroll to position [111, 0]
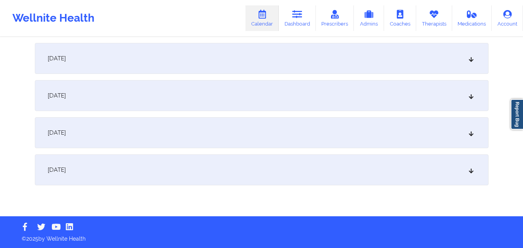
click at [157, 145] on div "October 3, 2025" at bounding box center [262, 132] width 454 height 31
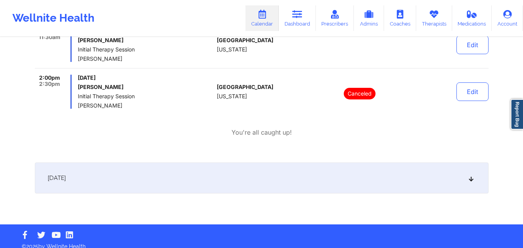
scroll to position [246, 0]
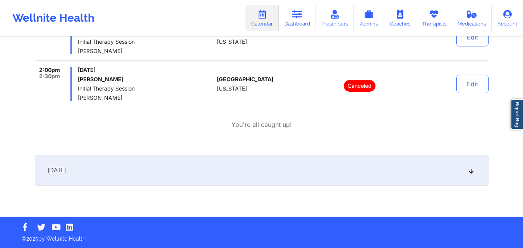
click at [139, 172] on div "October 4, 2025" at bounding box center [262, 170] width 454 height 31
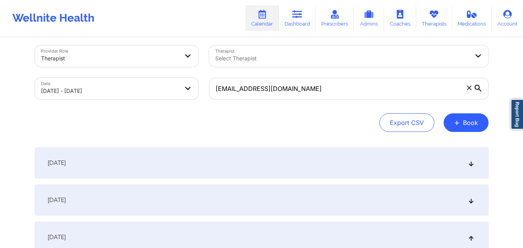
scroll to position [0, 0]
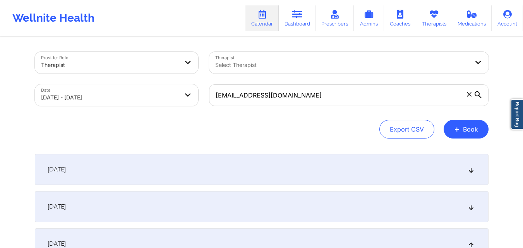
select select "2025-9"
select select "2025-10"
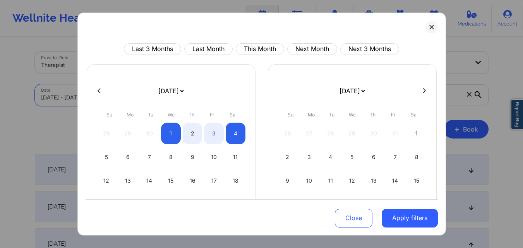
click at [133, 95] on body "Wellnite Health Calendar Dashboard Prescribers Admins Coaches Therapists Medica…" at bounding box center [261, 124] width 523 height 248
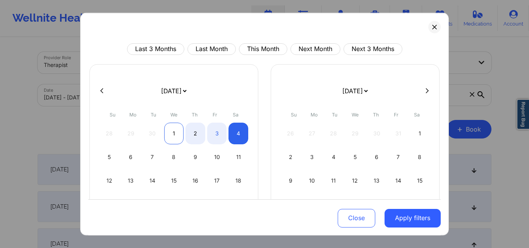
click at [169, 134] on div "1" at bounding box center [174, 133] width 20 height 22
select select "2025-9"
select select "2025-10"
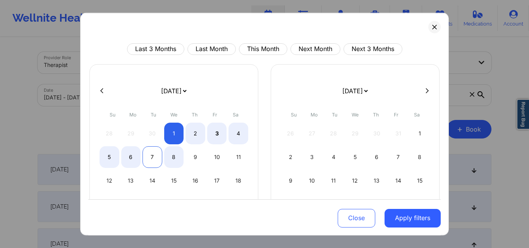
select select "2025-9"
select select "2025-10"
click at [151, 156] on div "7" at bounding box center [153, 157] width 20 height 22
select select "2025-9"
select select "2025-10"
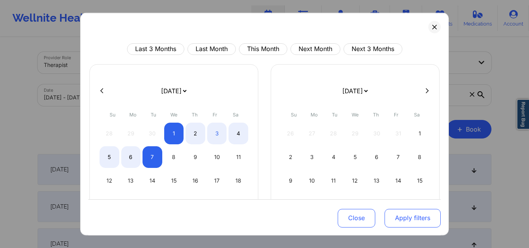
click at [408, 224] on button "Apply filters" at bounding box center [413, 218] width 56 height 19
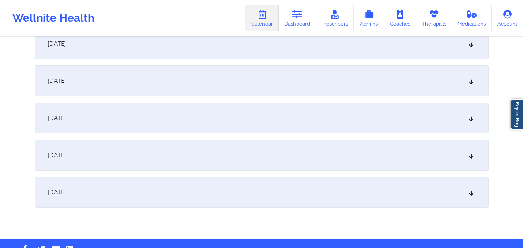
scroll to position [223, 0]
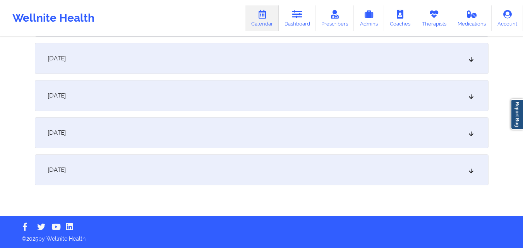
click at [134, 167] on div "October 7, 2025" at bounding box center [262, 170] width 454 height 31
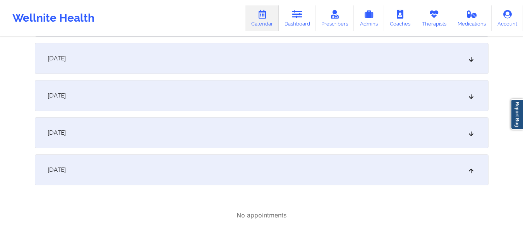
click at [163, 129] on div "October 6, 2025" at bounding box center [262, 132] width 454 height 31
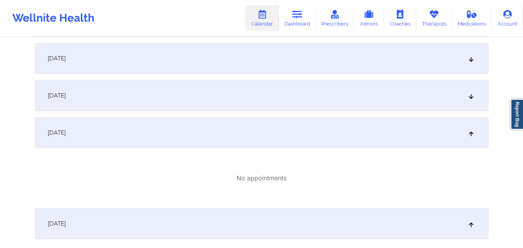
click at [186, 101] on div "October 5, 2025" at bounding box center [262, 95] width 454 height 31
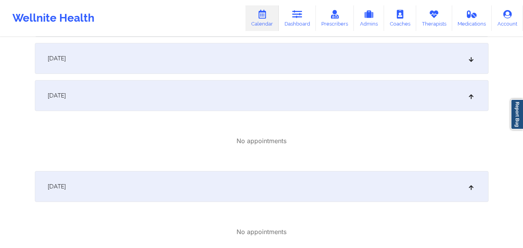
click at [221, 62] on div "October 4, 2025" at bounding box center [262, 58] width 454 height 31
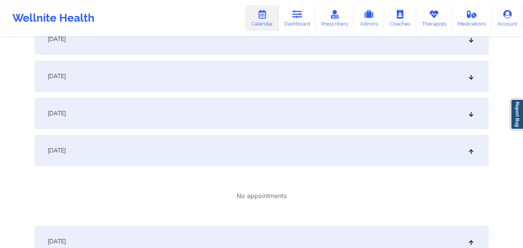
scroll to position [130, 0]
